Goal: Information Seeking & Learning: Learn about a topic

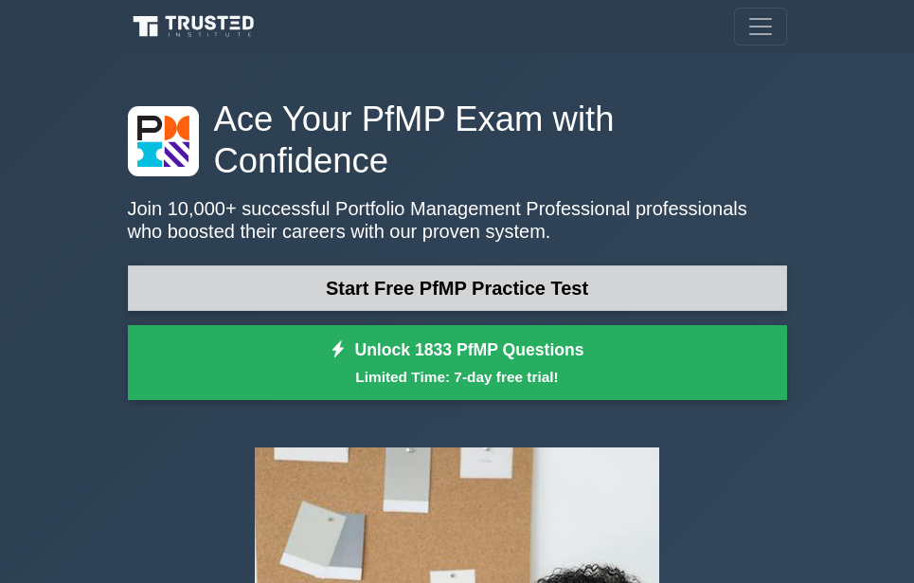
click at [423, 265] on link "Start Free PfMP Practice Test" at bounding box center [457, 287] width 659 height 45
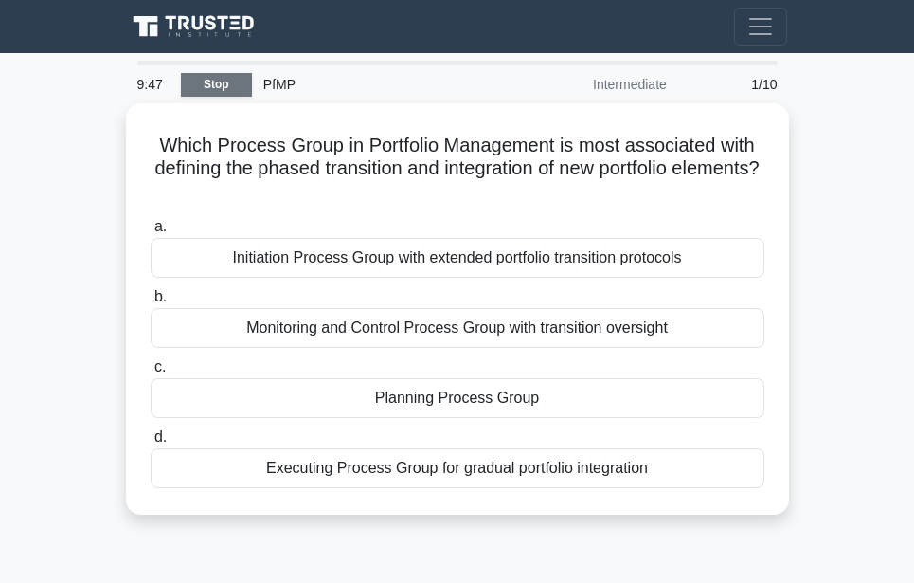
click at [226, 78] on link "Stop" at bounding box center [216, 85] width 71 height 24
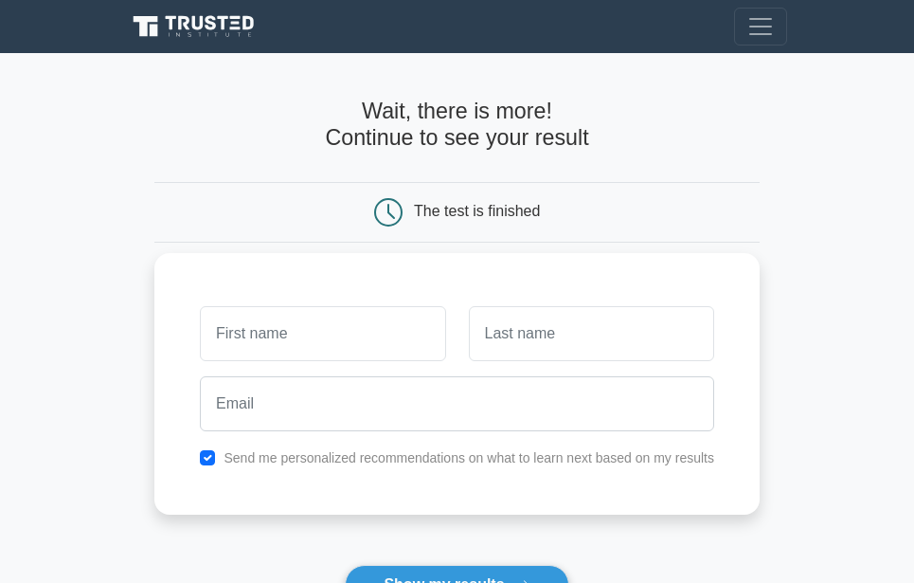
click at [295, 333] on input "text" at bounding box center [322, 333] width 245 height 55
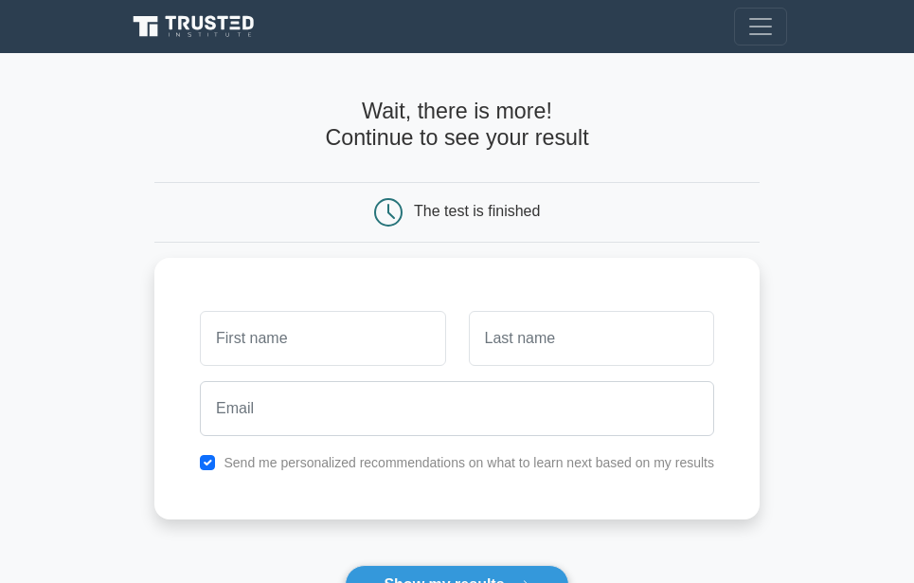
click at [624, 146] on h4 "Wait, there is more! Continue to see your result" at bounding box center [456, 125] width 605 height 53
